Goal: Use online tool/utility: Utilize a website feature to perform a specific function

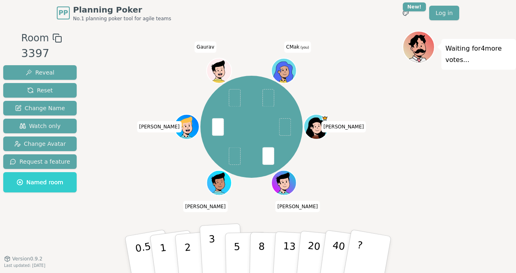
click at [206, 251] on button "3" at bounding box center [222, 254] width 44 height 63
click at [505, 150] on div "Waiting for 2 more votes..." at bounding box center [459, 142] width 114 height 223
click at [163, 260] on p "1" at bounding box center [164, 256] width 12 height 44
click at [497, 177] on div "Waiting for 4 more votes..." at bounding box center [459, 142] width 114 height 223
click at [188, 257] on p "2" at bounding box center [188, 256] width 11 height 44
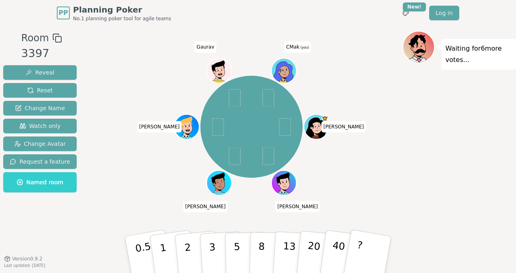
click at [491, 103] on div "Waiting for 6 more votes..." at bounding box center [459, 142] width 114 height 223
click at [215, 259] on p "3" at bounding box center [212, 256] width 9 height 44
click at [194, 254] on button "2" at bounding box center [197, 255] width 46 height 64
